Goal: Task Accomplishment & Management: Complete application form

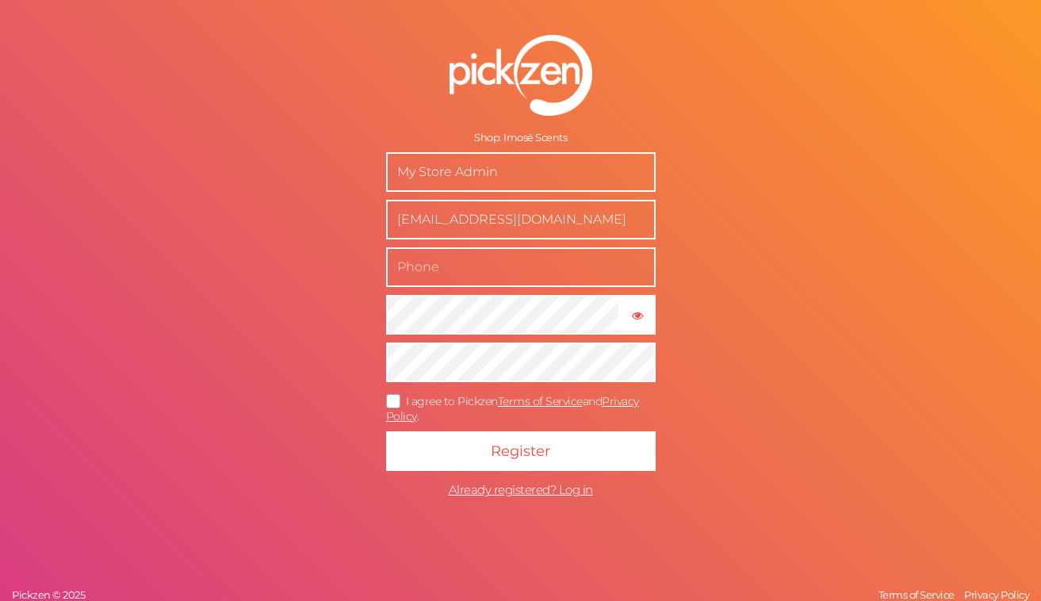
click at [466, 190] on input "My Store Admin" at bounding box center [521, 172] width 270 height 40
click at [500, 177] on input "My Store Admin" at bounding box center [521, 172] width 270 height 40
type input "M"
type input "Imosë Scents"
type input "3476835143"
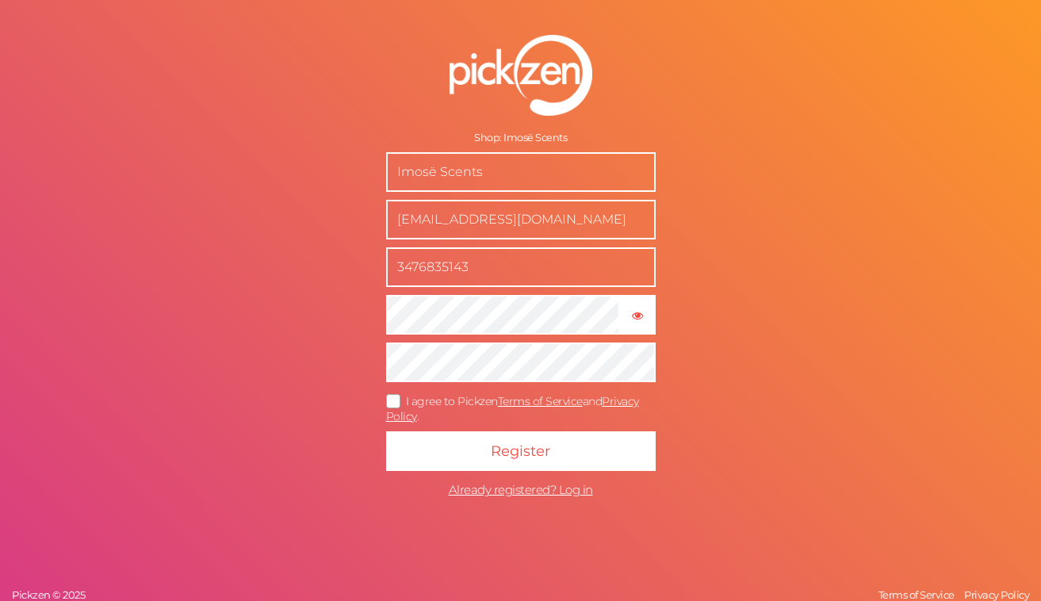
click at [398, 401] on icon at bounding box center [393, 401] width 25 height 9
click at [0, 0] on input "I agree to Pickzen Terms of Service and Privacy Policy ." at bounding box center [0, 0] width 0 height 0
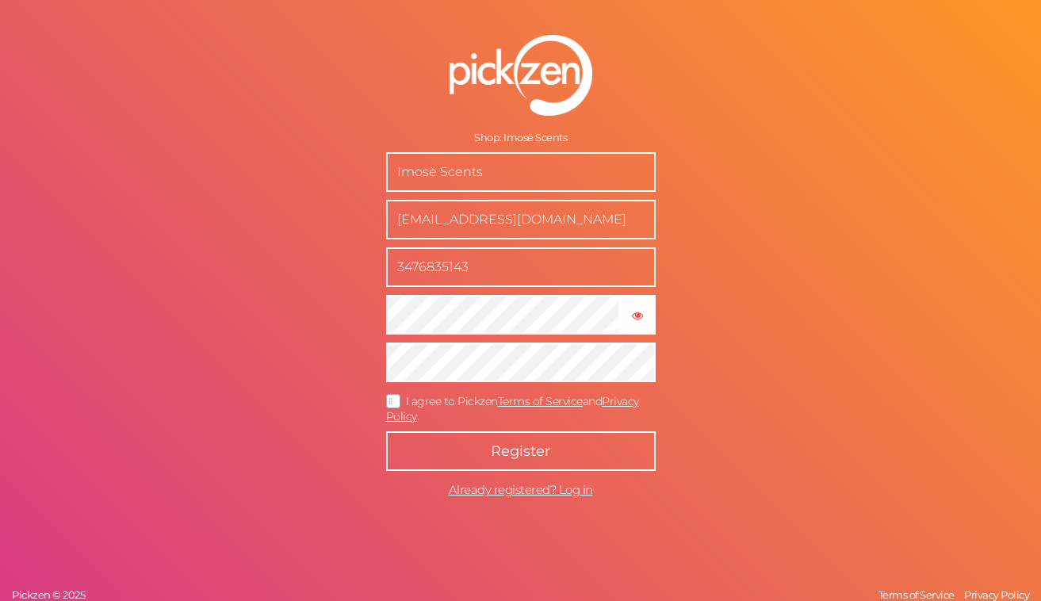
click at [417, 454] on button "Register" at bounding box center [521, 451] width 270 height 40
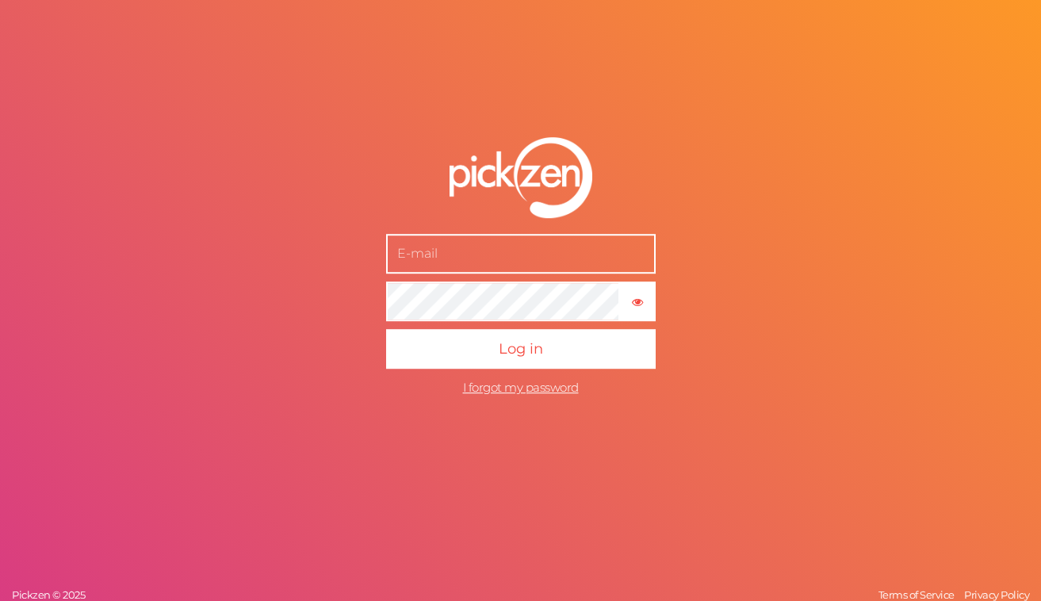
type input "m"
click at [386, 329] on button "Log in" at bounding box center [521, 349] width 270 height 40
click at [502, 264] on input "imosescents@" at bounding box center [521, 254] width 270 height 40
type input "[EMAIL_ADDRESS][DOMAIN_NAME]"
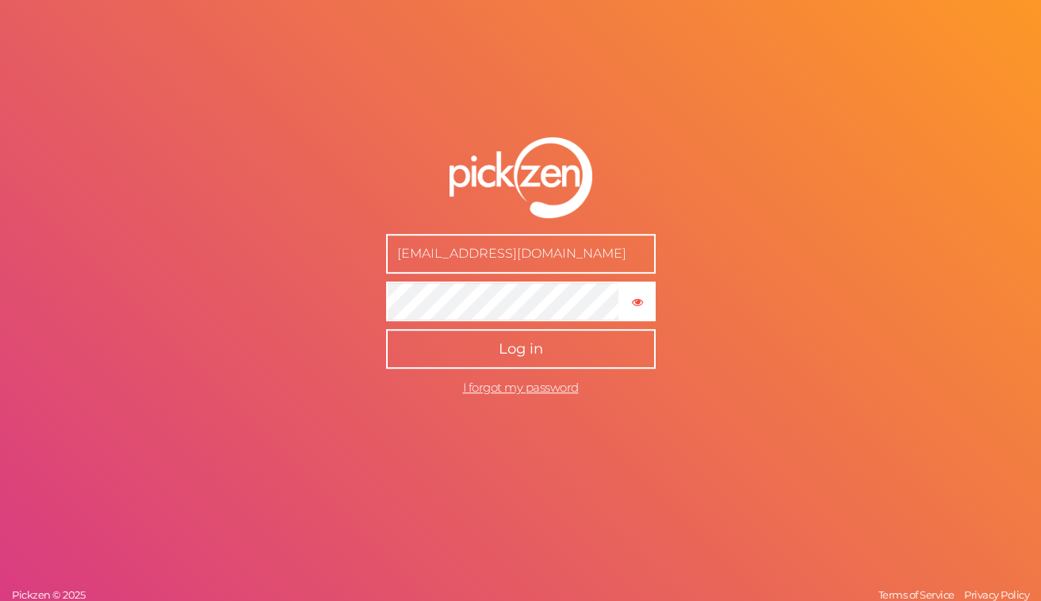
click at [443, 354] on button "Log in" at bounding box center [521, 349] width 270 height 40
